Goal: Check status: Check status

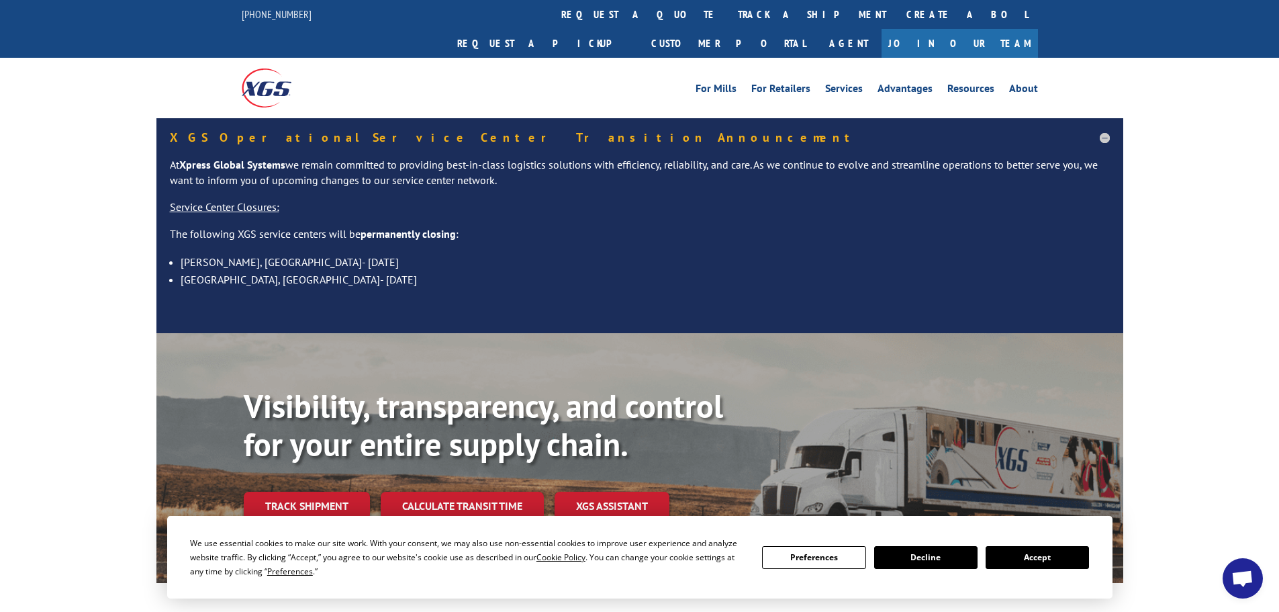
click at [1051, 550] on button "Accept" at bounding box center [1037, 557] width 103 height 23
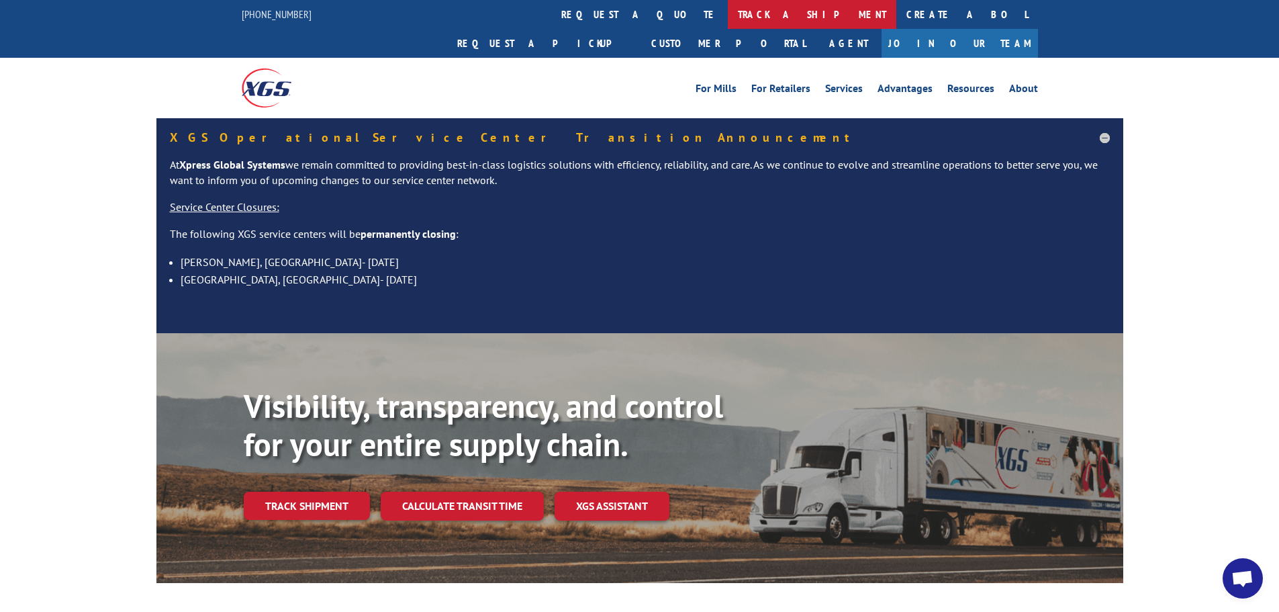
click at [728, 12] on link "track a shipment" at bounding box center [812, 14] width 169 height 29
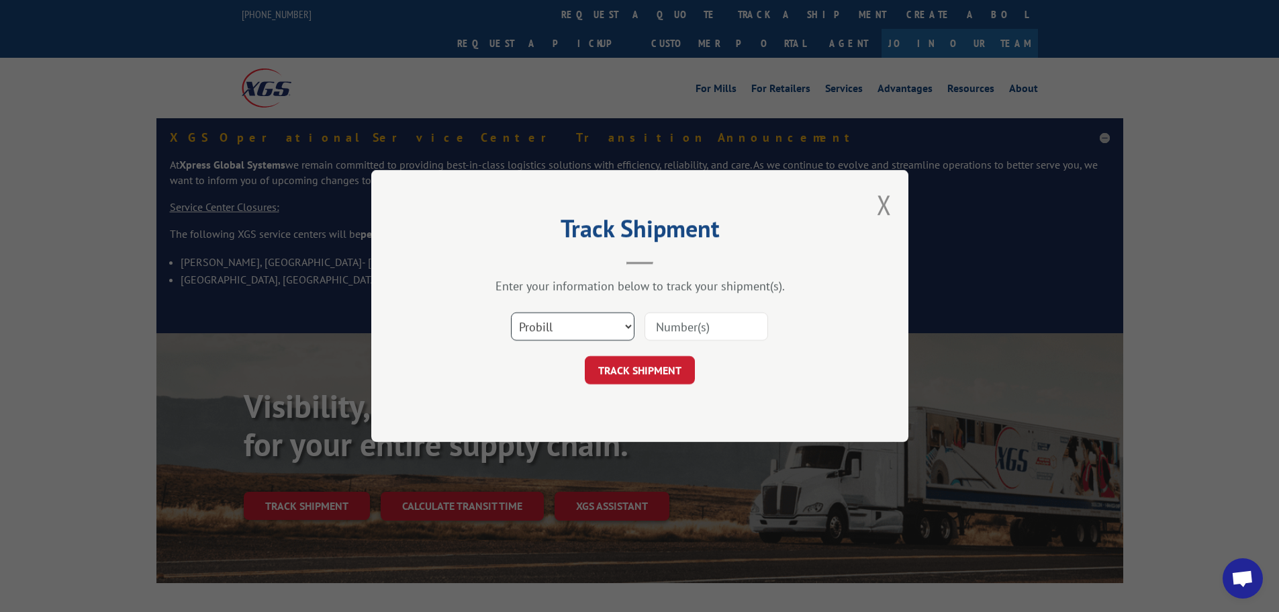
click at [571, 331] on select "Select category... Probill BOL PO" at bounding box center [573, 326] width 124 height 28
select select "bol"
click at [511, 312] on select "Select category... Probill BOL PO" at bounding box center [573, 326] width 124 height 28
click at [674, 326] on input at bounding box center [707, 326] width 124 height 28
paste input "440874"
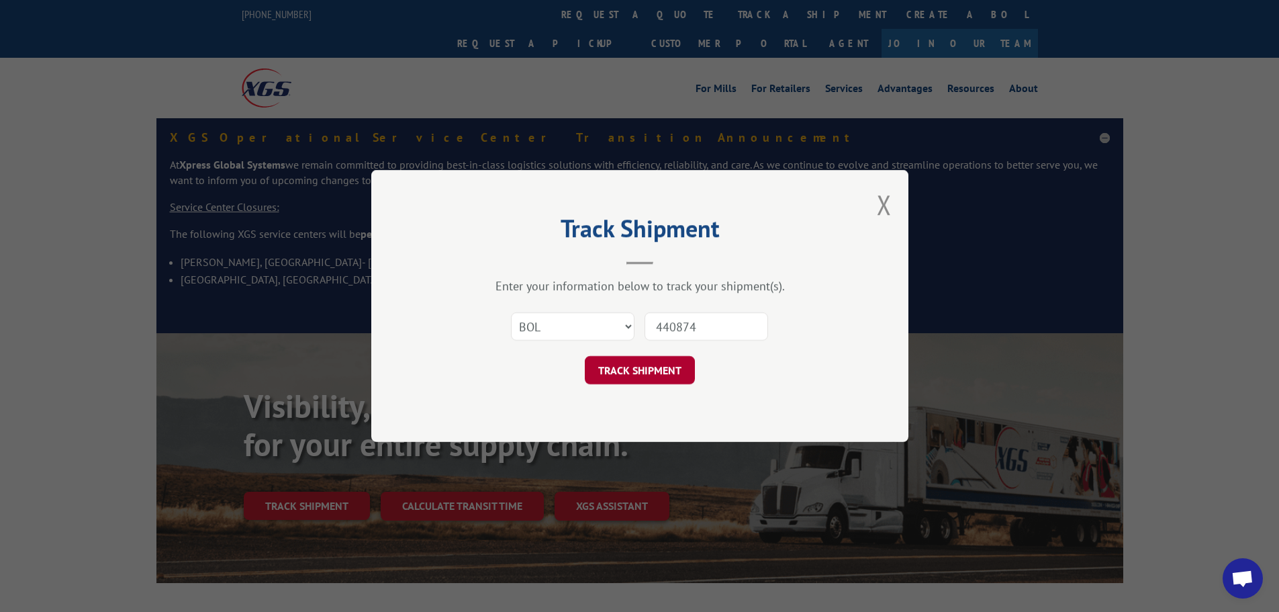
type input "440874"
click at [671, 376] on button "TRACK SHIPMENT" at bounding box center [640, 370] width 110 height 28
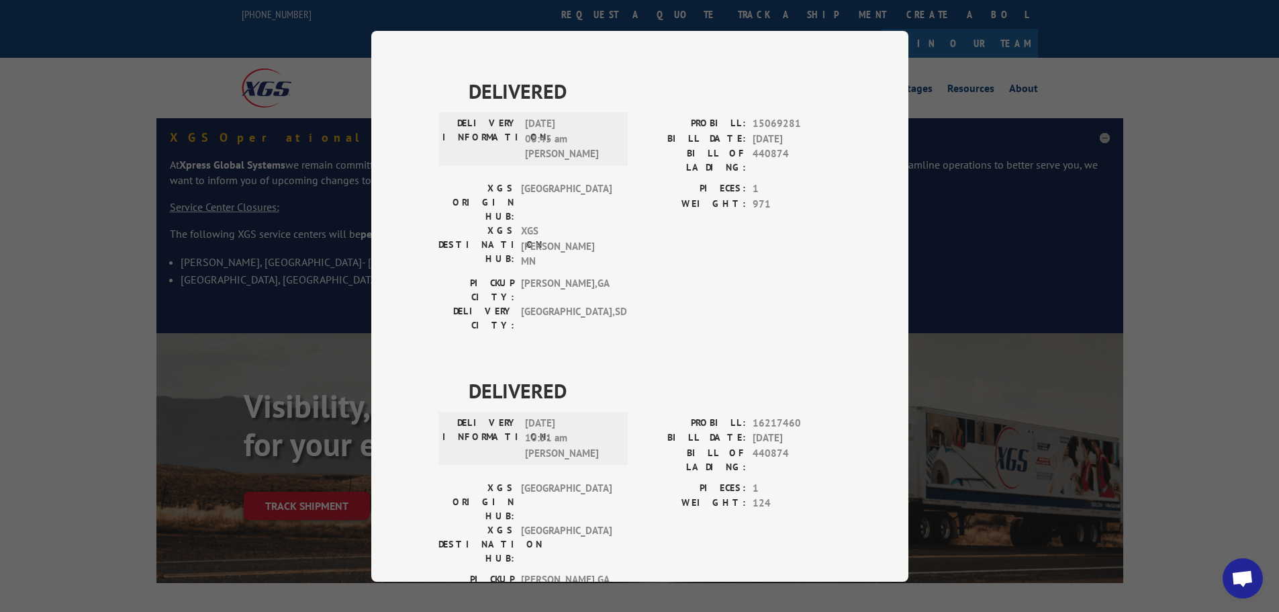
scroll to position [896, 0]
